Goal: Find specific page/section: Find specific page/section

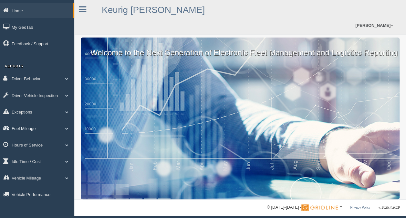
click at [24, 129] on link "Fuel Mileage" at bounding box center [37, 128] width 74 height 15
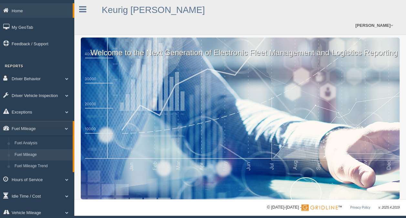
click at [34, 154] on link "Fuel Mileage" at bounding box center [42, 155] width 61 height 12
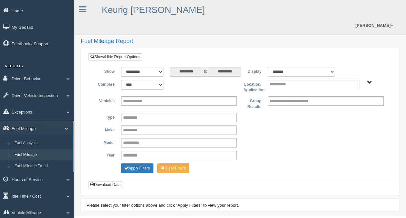
click at [368, 82] on span "Irving - OTR Tucson - OTR" at bounding box center [369, 82] width 5 height 5
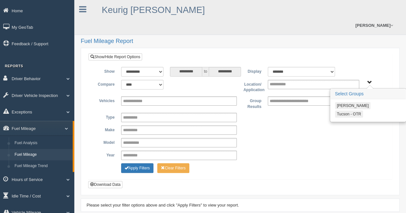
click at [356, 114] on button "Tucson - OTR" at bounding box center [349, 113] width 28 height 7
click at [144, 169] on button "Apply Filters" at bounding box center [137, 168] width 32 height 10
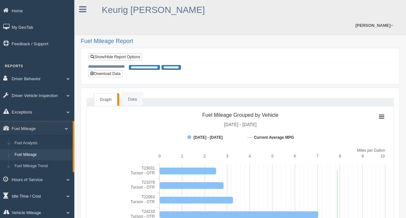
click at [26, 196] on link "Idle Time / Cost" at bounding box center [37, 195] width 74 height 15
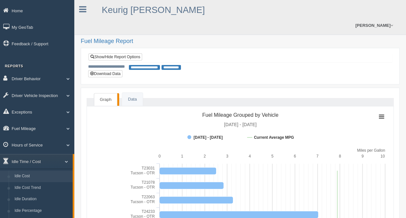
click at [36, 177] on link "Idle Cost" at bounding box center [42, 176] width 61 height 12
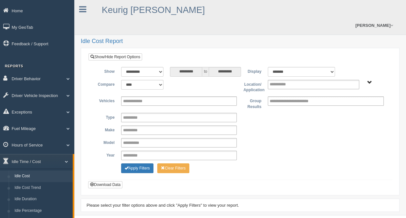
click at [370, 83] on span "Irving - OTR Tucson - OTR" at bounding box center [369, 82] width 5 height 5
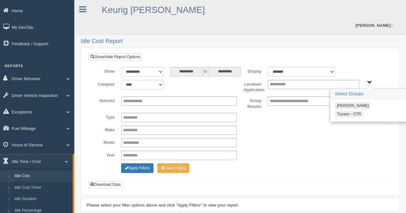
click at [351, 112] on button "Tucson - OTR" at bounding box center [349, 113] width 28 height 7
click at [128, 167] on button "Apply Filters" at bounding box center [137, 168] width 32 height 10
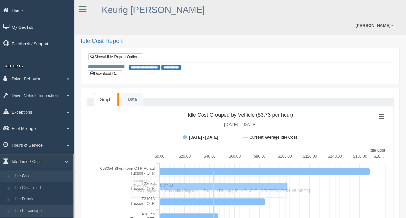
click at [25, 209] on link "Idle Percentage" at bounding box center [42, 211] width 61 height 12
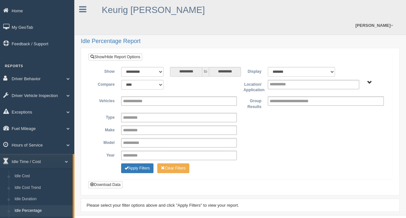
click at [370, 80] on span "Irving - OTR Tucson - OTR" at bounding box center [369, 82] width 5 height 5
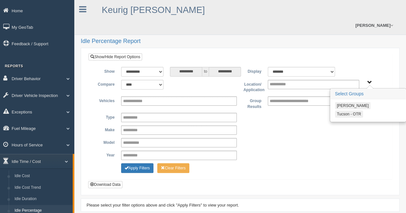
click at [352, 114] on button "Tucson - OTR" at bounding box center [349, 113] width 28 height 7
click at [138, 169] on button "Apply Filters" at bounding box center [137, 168] width 32 height 10
